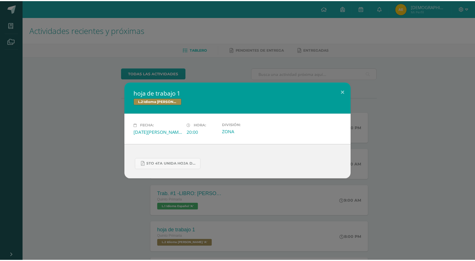
scroll to position [57, 0]
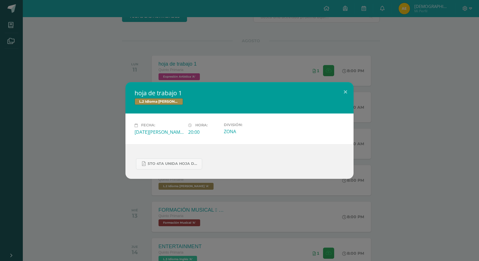
click at [402, 141] on div "hoja de trabajo 1 L.2 Idioma [PERSON_NAME] Fecha: [DATE][PERSON_NAME] Hora: 20:…" at bounding box center [239, 130] width 474 height 96
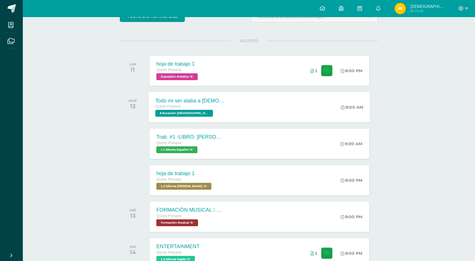
click at [226, 102] on div "Todo mi ser alaba a [DEMOGRAPHIC_DATA] Quinto Primaria Educación [DEMOGRAPHIC_D…" at bounding box center [260, 107] width 222 height 31
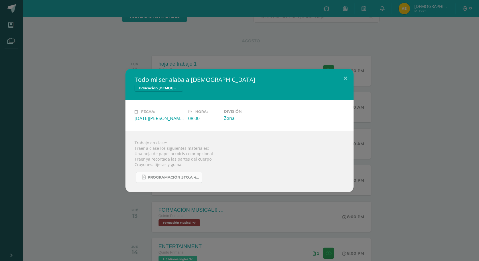
click at [178, 180] on link "Programación 5to.A 4ta. Unidad 2025.pdf" at bounding box center [169, 177] width 66 height 11
click at [347, 75] on button at bounding box center [345, 78] width 16 height 19
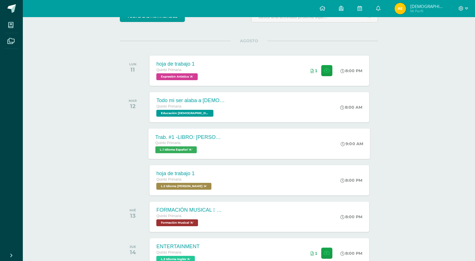
click at [214, 148] on div "Quinto Primaria L.1 Idioma Español 'A'" at bounding box center [189, 146] width 69 height 13
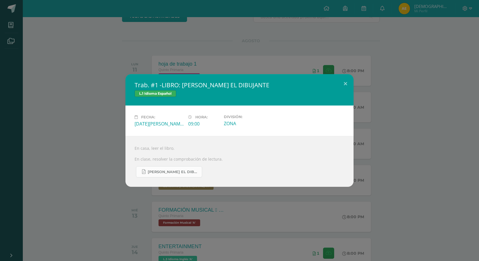
click at [188, 175] on link "[PERSON_NAME] EL DIBUJANTE.pdf" at bounding box center [169, 171] width 66 height 11
click at [257, 56] on div "Trab. #1 -LIBRO: [PERSON_NAME] EL DIBUJANTE L.1 Idioma Español Fecha: [DATE][PE…" at bounding box center [239, 130] width 479 height 261
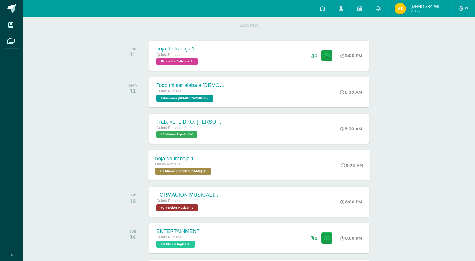
scroll to position [86, 0]
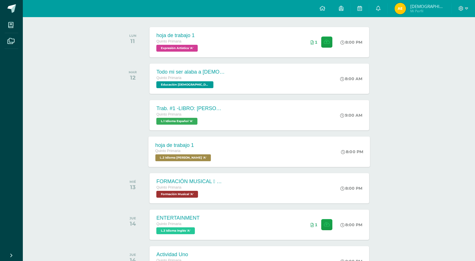
click at [226, 153] on div "hoja de trabajo 1 Quinto Primaria L.2 Idioma [PERSON_NAME] 'A' 8:00 PM hoja de …" at bounding box center [260, 151] width 222 height 31
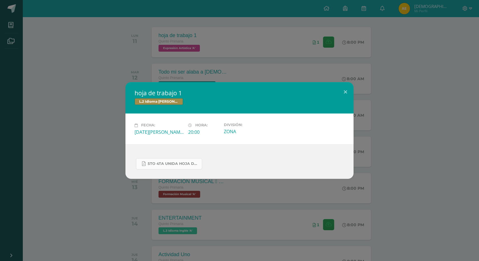
click at [182, 163] on span "5to 4ta unida hoja de trabajo kaqchikel.pdf" at bounding box center [173, 163] width 51 height 5
click at [107, 59] on div "hoja de trabajo 1 L.2 Idioma [PERSON_NAME] Fecha: [DATE][PERSON_NAME] Hora: 20:…" at bounding box center [239, 130] width 479 height 261
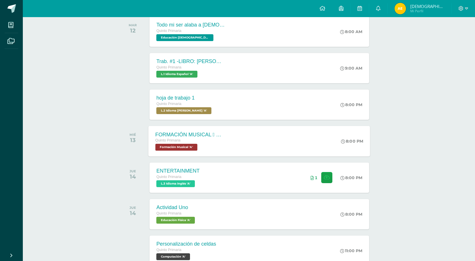
scroll to position [143, 0]
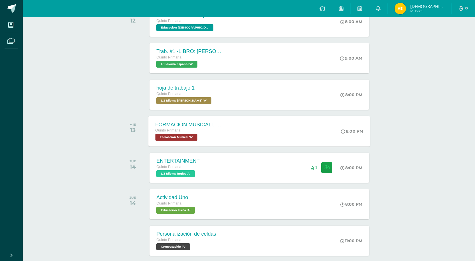
click at [225, 137] on div "FORMACIÓN MUSICAL  EJERCICIO RITMICO Quinto Primaria Formación Musical 'A'" at bounding box center [190, 131] width 83 height 31
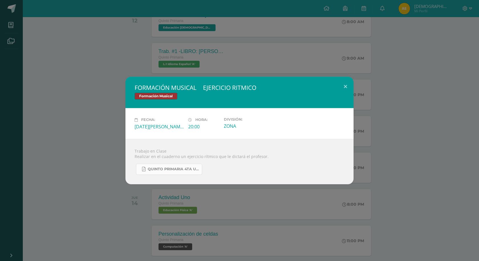
click at [196, 170] on span "QUINTO PRIMARIA 4TA UNIDAD.pdf" at bounding box center [173, 169] width 51 height 5
click at [342, 89] on button at bounding box center [345, 86] width 16 height 19
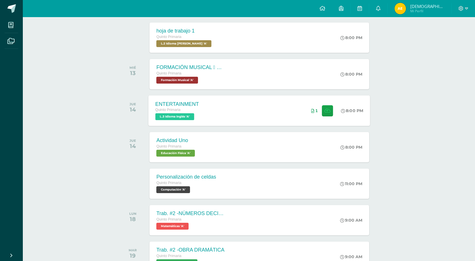
scroll to position [228, 0]
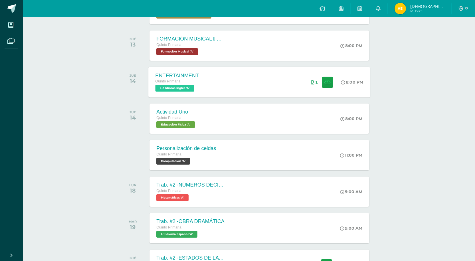
click at [187, 90] on span "L.3 Idioma Inglés 'A'" at bounding box center [174, 88] width 39 height 7
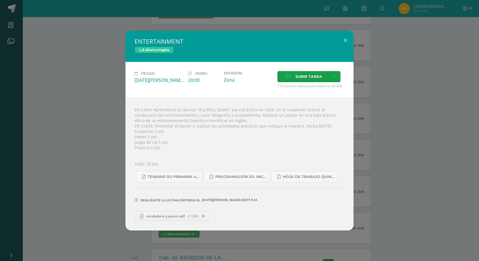
click at [443, 97] on div "ENTERTAINMENT L.3 Idioma Inglés Fecha: [DATE][PERSON_NAME] Hora: 20:00 División…" at bounding box center [239, 131] width 474 height 200
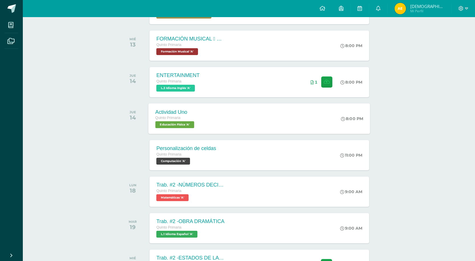
click at [222, 131] on div "Actividad Uno Quinto Primaria Educación Física 'A' 8:00 PM Actividad Uno Educac…" at bounding box center [260, 118] width 222 height 31
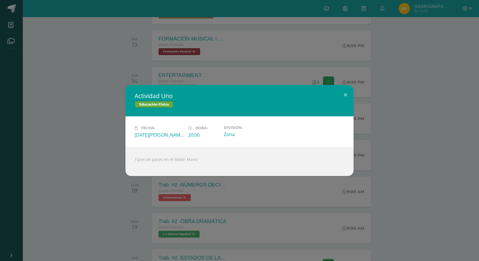
click at [441, 135] on div "Actividad Uno Educación Física Fecha: [DATE][PERSON_NAME] Hora: 20:00 División:…" at bounding box center [239, 130] width 474 height 91
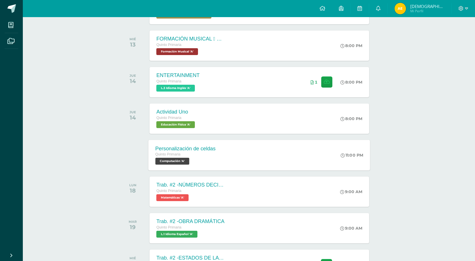
click at [189, 150] on div "Personalización de celdas" at bounding box center [185, 148] width 60 height 6
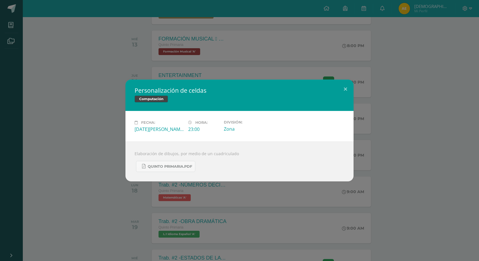
click at [430, 145] on div "Personalización de celdas Computación Fecha: [DATE][PERSON_NAME] Hora: 23:00 Di…" at bounding box center [239, 131] width 474 height 102
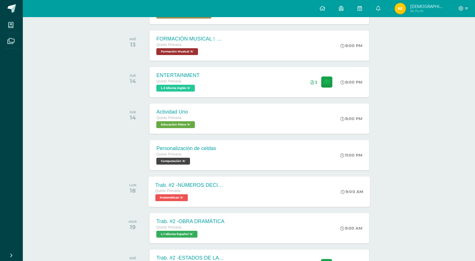
click at [228, 192] on div "Trab. #2 -NÚMEROS DECIMALES -Multiplicación -División Quinto Primaria Matemátic…" at bounding box center [190, 191] width 83 height 31
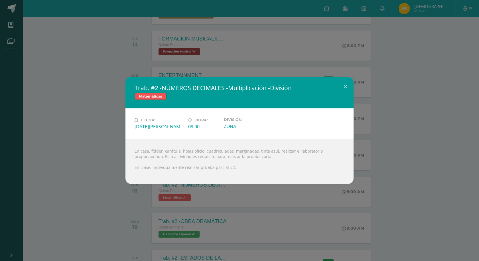
click at [386, 187] on div "Trab. #2 -NÚMEROS DECIMALES -Multiplicación -División Matemáticas Fecha: [DATE]…" at bounding box center [239, 130] width 479 height 261
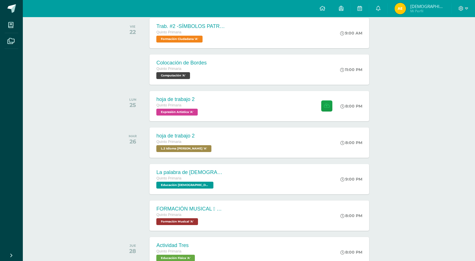
scroll to position [570, 0]
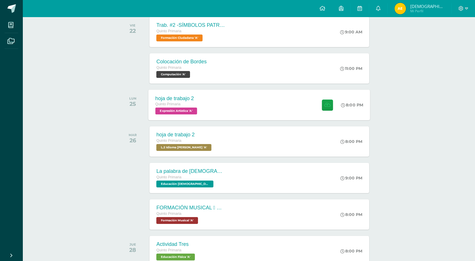
click at [213, 108] on div "hoja de trabajo 2 Quinto Primaria Expresión Artística 'A' 8:00 PM hoja de traba…" at bounding box center [260, 105] width 222 height 31
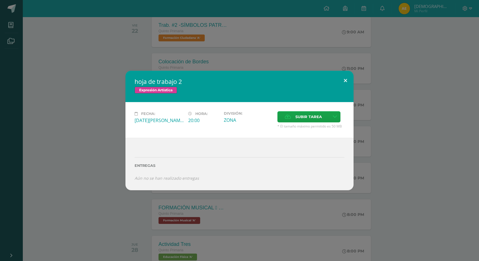
click at [350, 75] on button at bounding box center [345, 80] width 16 height 19
